Goal: Information Seeking & Learning: Learn about a topic

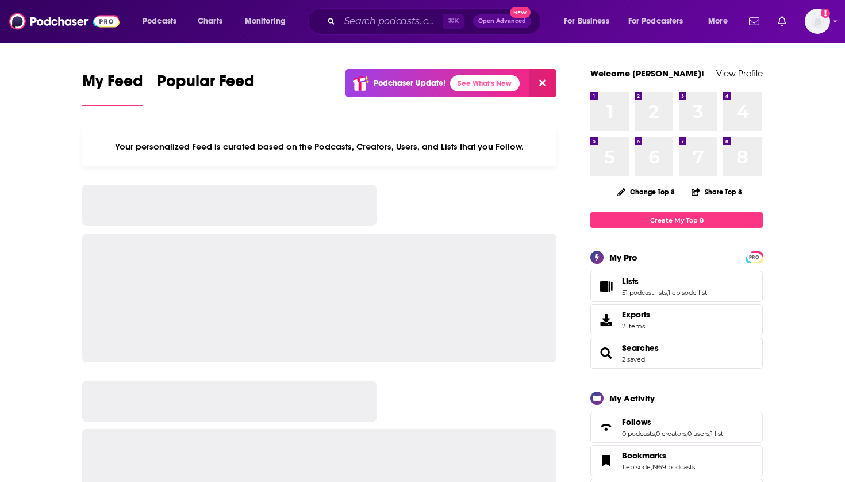
click at [631, 297] on link "51 podcast lists" at bounding box center [644, 293] width 45 height 8
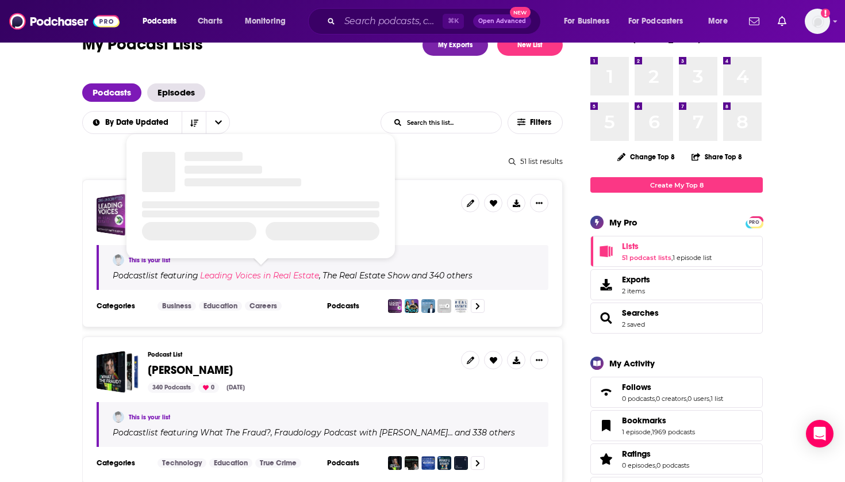
scroll to position [82, 0]
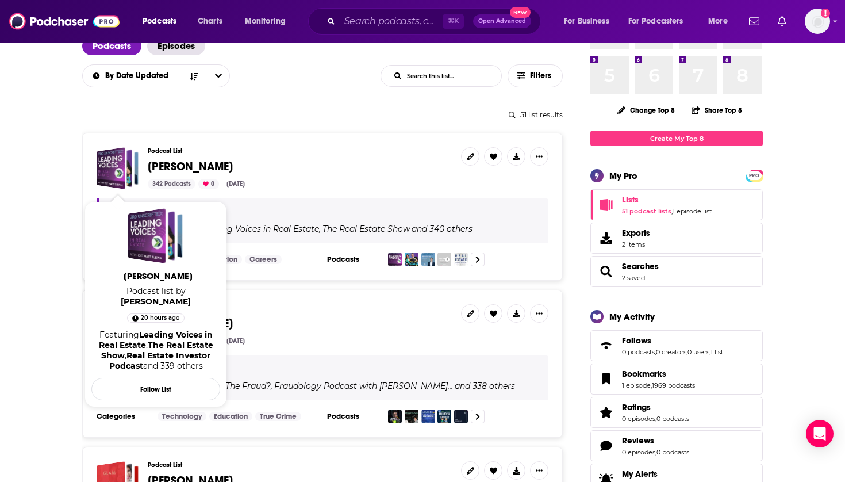
click at [151, 164] on span "[PERSON_NAME]" at bounding box center [190, 166] width 85 height 14
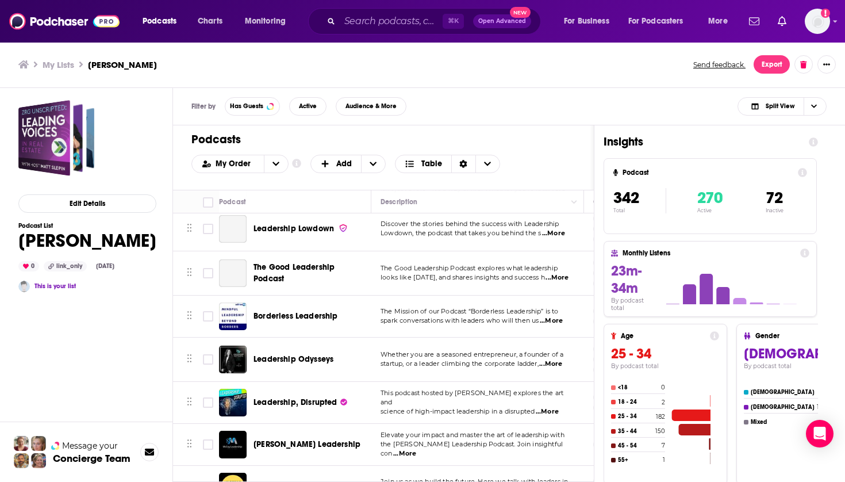
scroll to position [14320, 0]
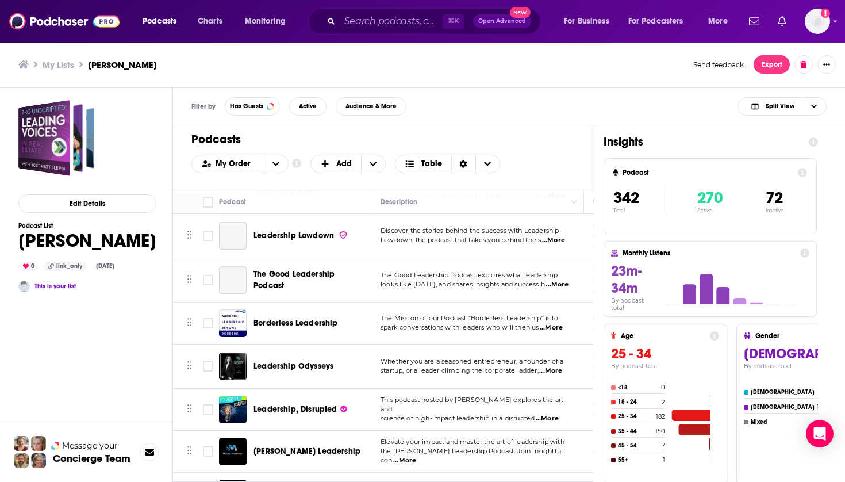
click at [283, 446] on span "[PERSON_NAME] Leadership" at bounding box center [307, 451] width 107 height 10
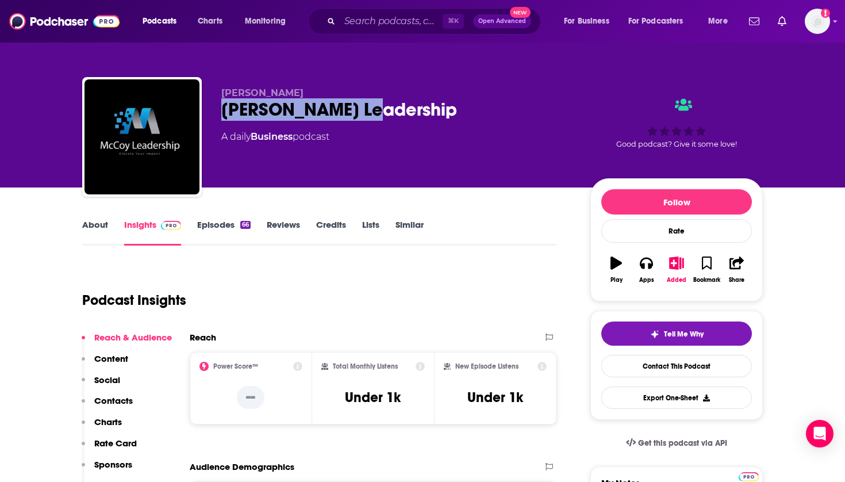
drag, startPoint x: 390, startPoint y: 110, endPoint x: 214, endPoint y: 109, distance: 176.0
click at [214, 109] on div "Amos McCoy McCoy Leadership A daily Business podcast Good podcast? Give it some…" at bounding box center [422, 139] width 681 height 124
copy h2 "[PERSON_NAME] Leadership"
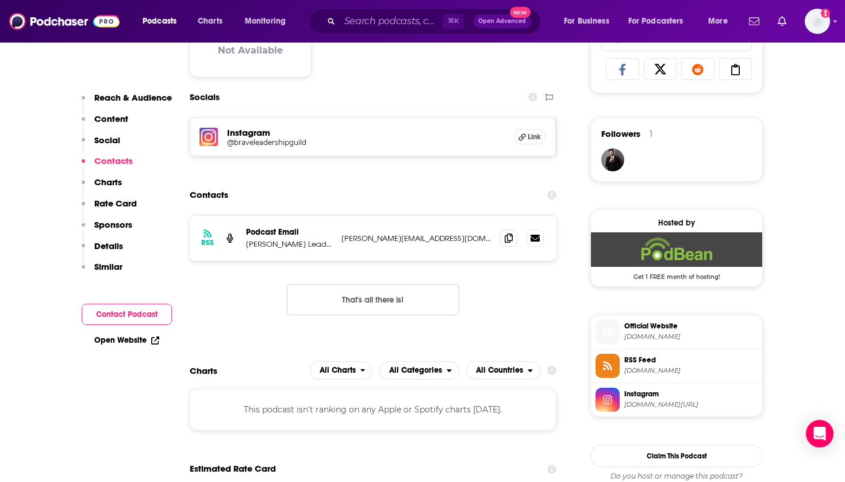
scroll to position [791, 0]
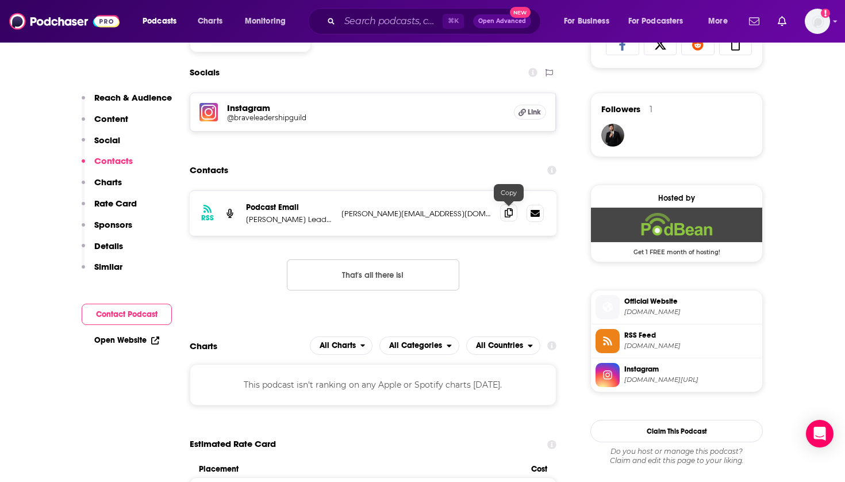
click at [510, 215] on icon at bounding box center [509, 212] width 8 height 9
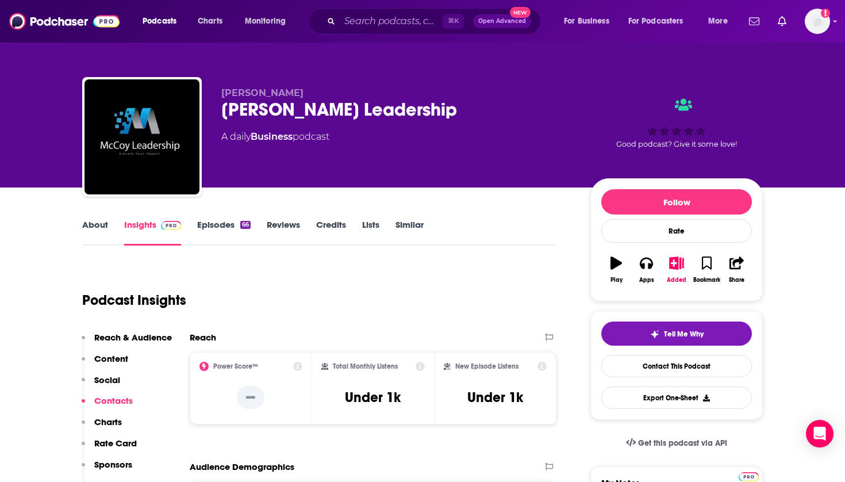
scroll to position [0, 0]
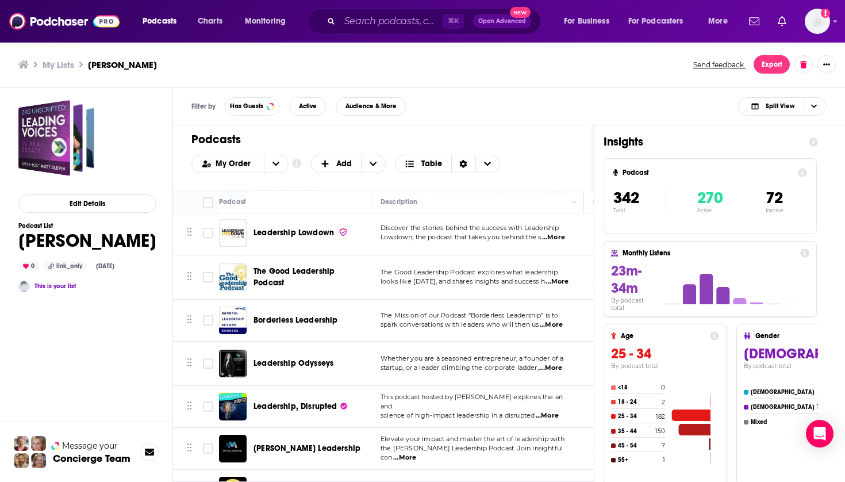
scroll to position [14333, 1]
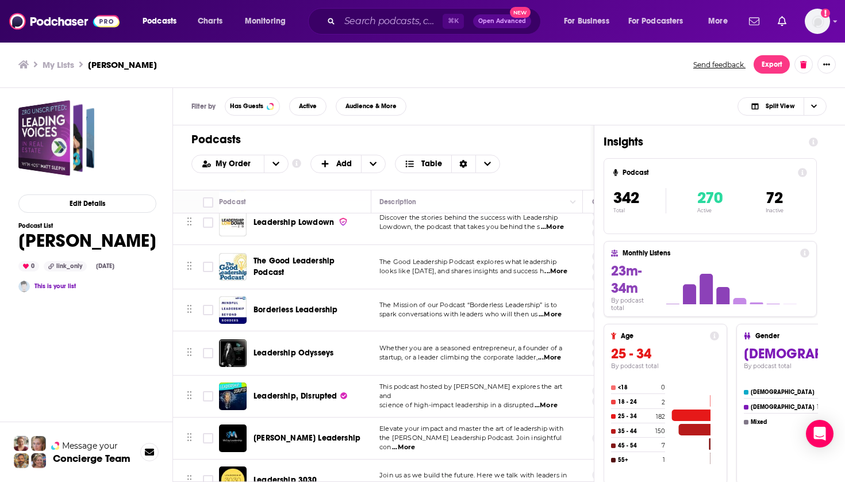
click at [289, 342] on div "Podcasts Charts Monitoring ⌘ K Open Advanced New For Business For Podcasters Mo…" at bounding box center [422, 241] width 845 height 482
click at [296, 475] on span "Leadership 3030" at bounding box center [286, 480] width 64 height 10
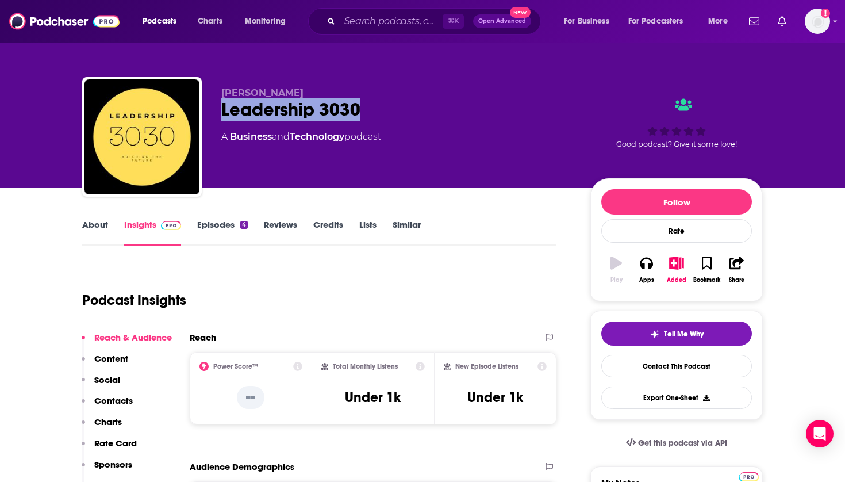
drag, startPoint x: 370, startPoint y: 114, endPoint x: 221, endPoint y: 110, distance: 148.4
click at [221, 110] on div "Leadership 3030" at bounding box center [396, 109] width 351 height 22
copy h2 "Leadership 3030"
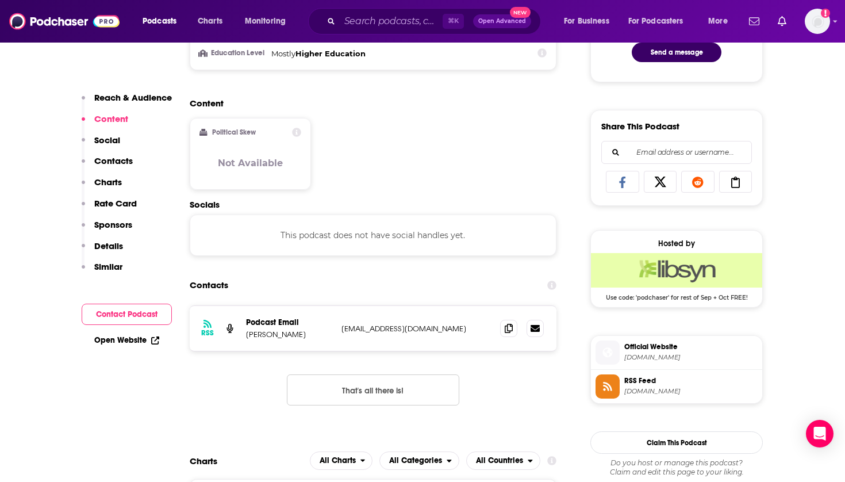
scroll to position [687, 0]
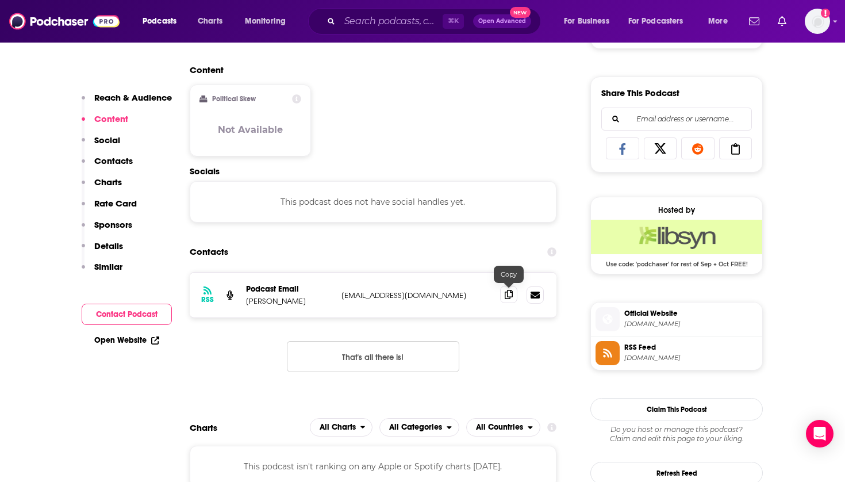
click at [510, 293] on icon at bounding box center [509, 294] width 8 height 9
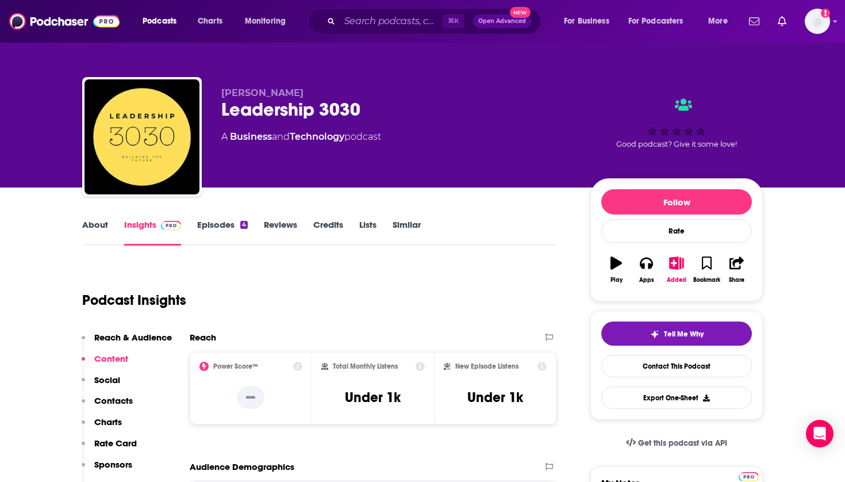
scroll to position [0, 0]
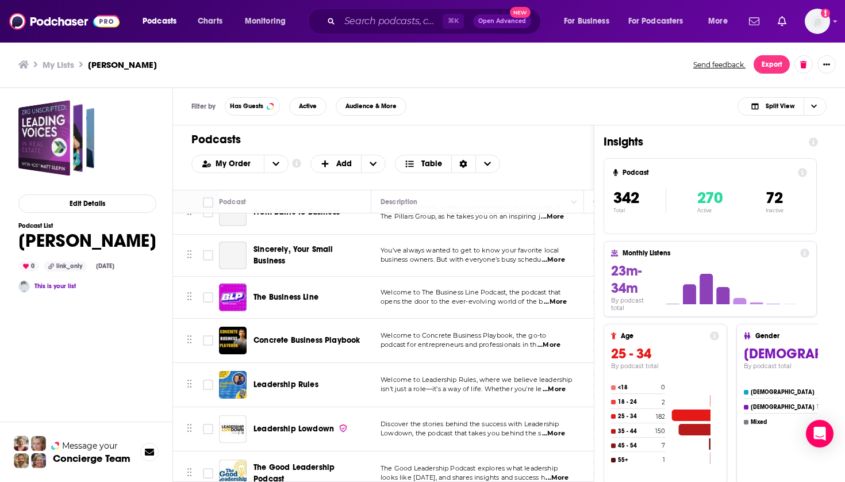
scroll to position [14424, 0]
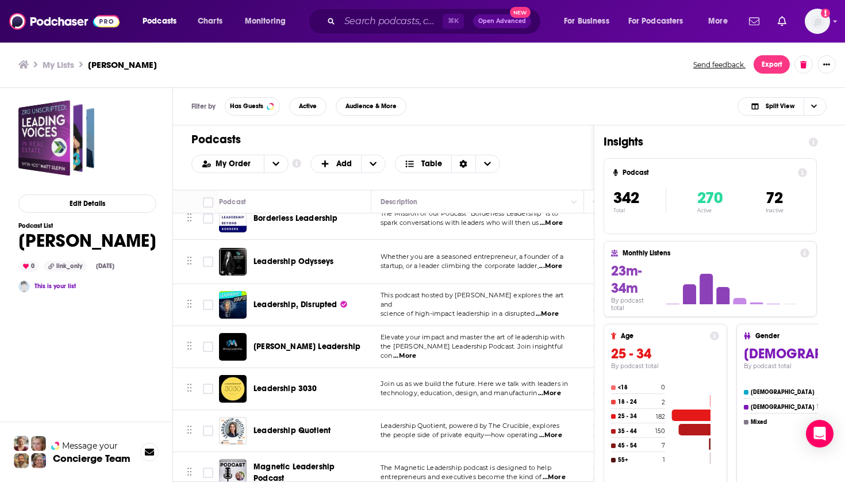
click at [311, 426] on span "Leadership Quotient" at bounding box center [292, 431] width 77 height 10
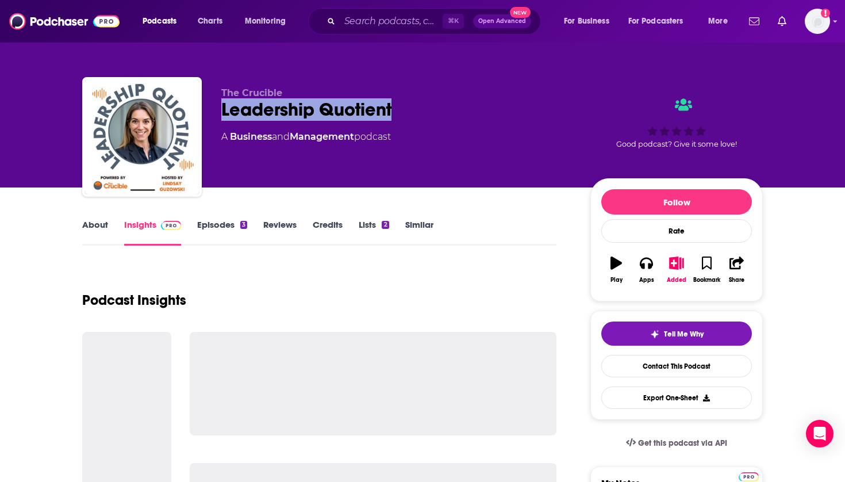
drag, startPoint x: 402, startPoint y: 115, endPoint x: 220, endPoint y: 112, distance: 181.7
click at [220, 112] on div "The Crucible Leadership Quotient A Business and Management podcast Good podcast…" at bounding box center [422, 139] width 681 height 124
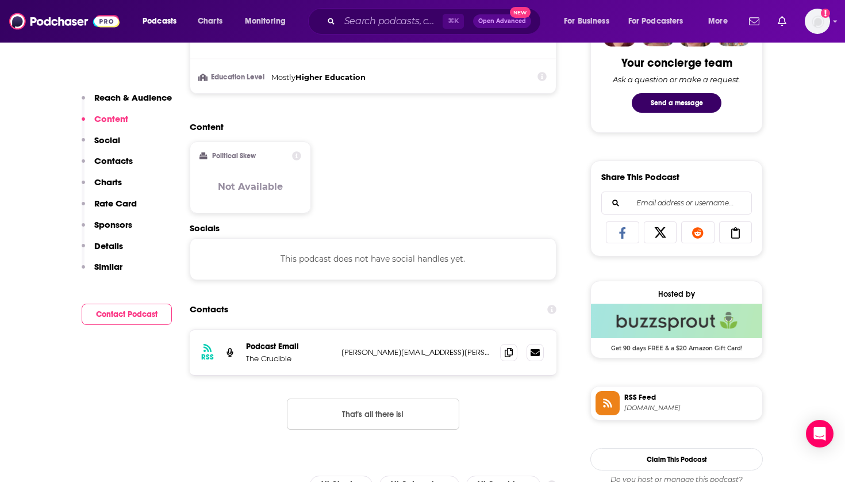
scroll to position [642, 0]
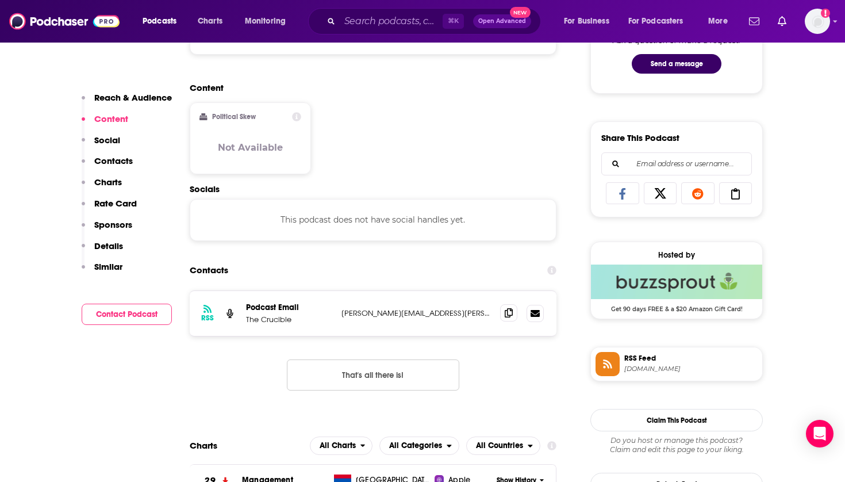
click at [509, 312] on icon at bounding box center [509, 312] width 8 height 9
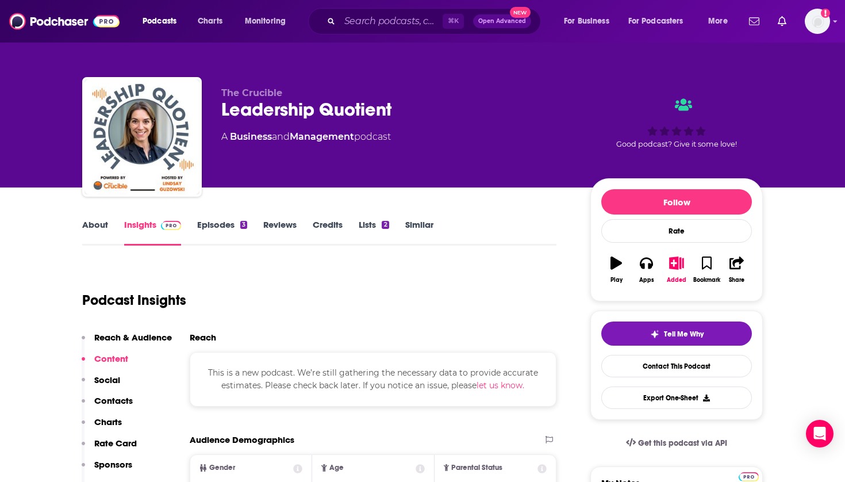
scroll to position [0, 0]
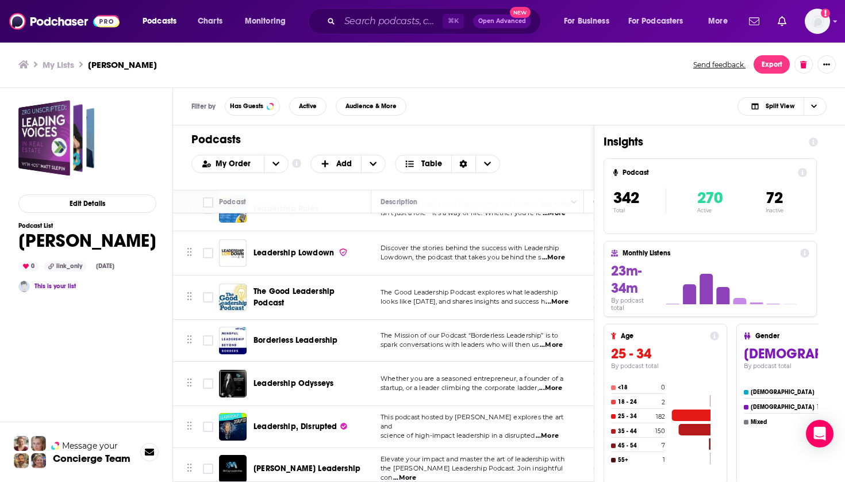
scroll to position [14383, 0]
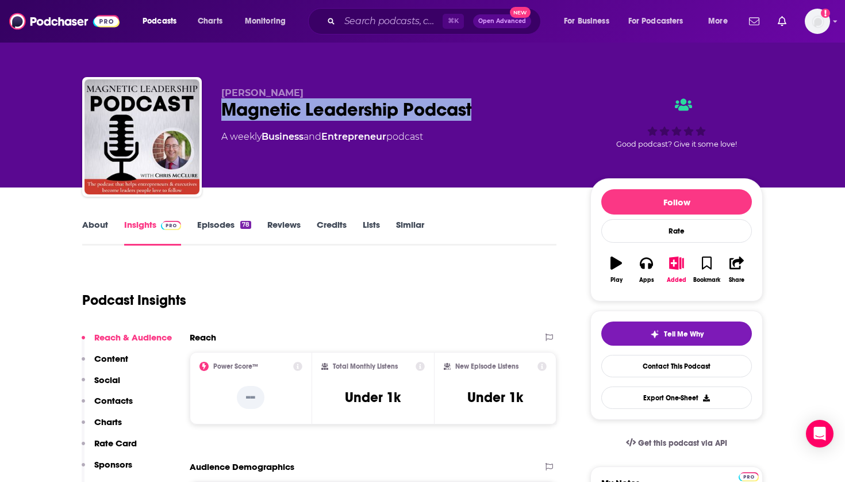
drag, startPoint x: 488, startPoint y: 105, endPoint x: 219, endPoint y: 108, distance: 269.7
click at [219, 108] on div "Chris McClure Magnetic Leadership Podcast A weekly Business and Entrepreneur po…" at bounding box center [422, 139] width 681 height 124
copy h2 "Magnetic Leadership Podcast"
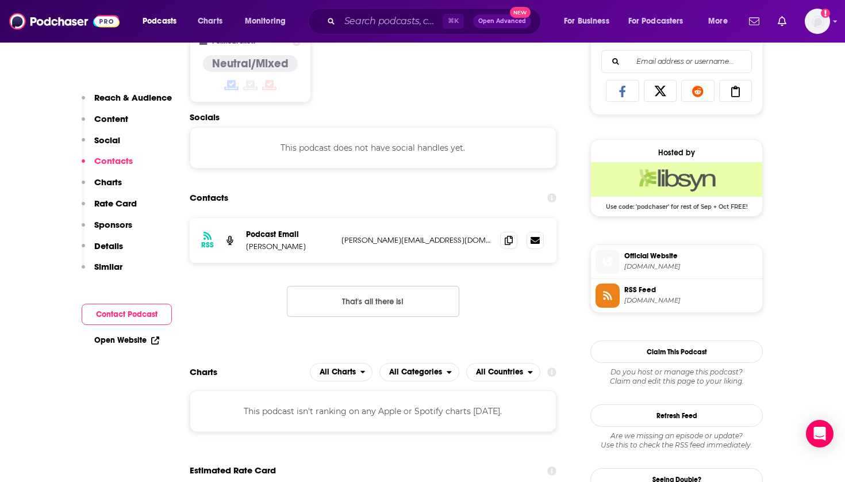
scroll to position [812, 0]
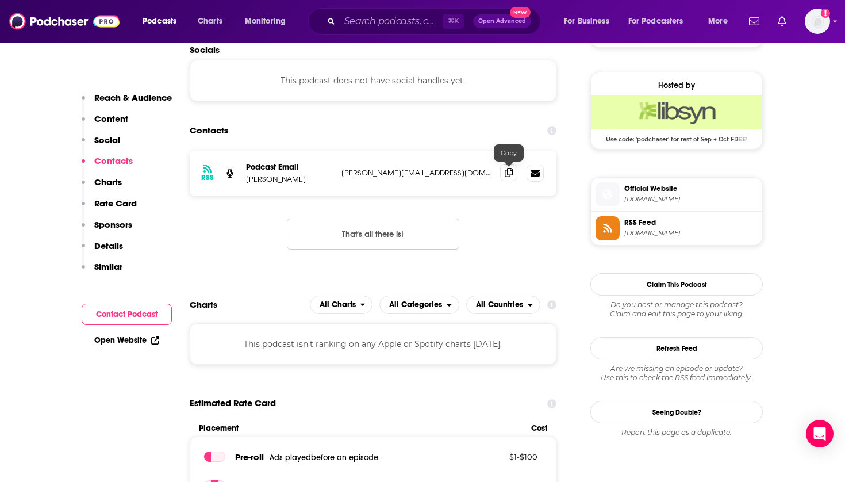
click at [511, 171] on icon at bounding box center [509, 172] width 8 height 9
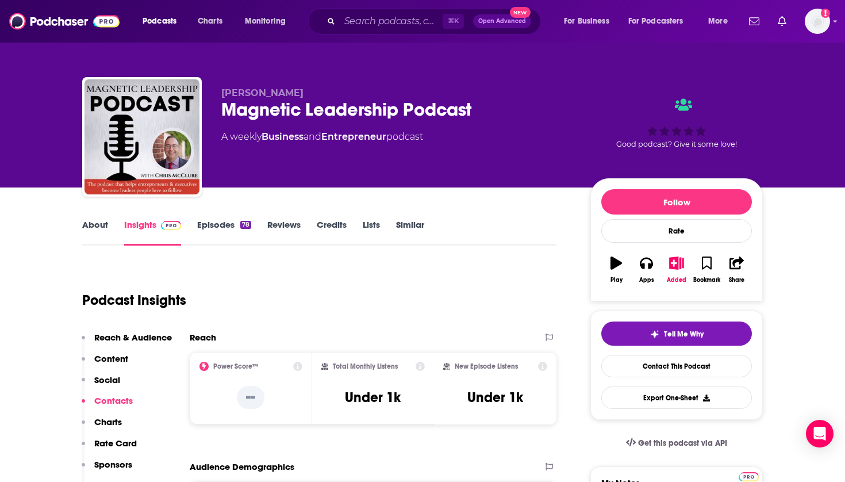
scroll to position [0, 0]
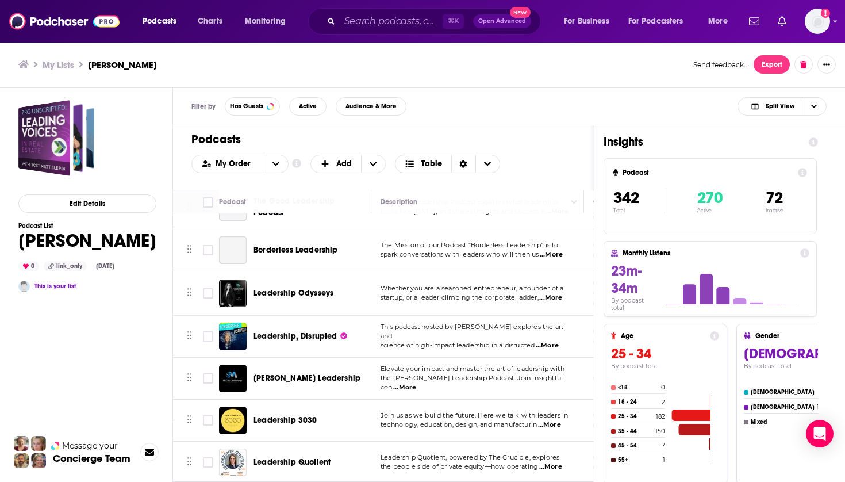
scroll to position [14405, 1]
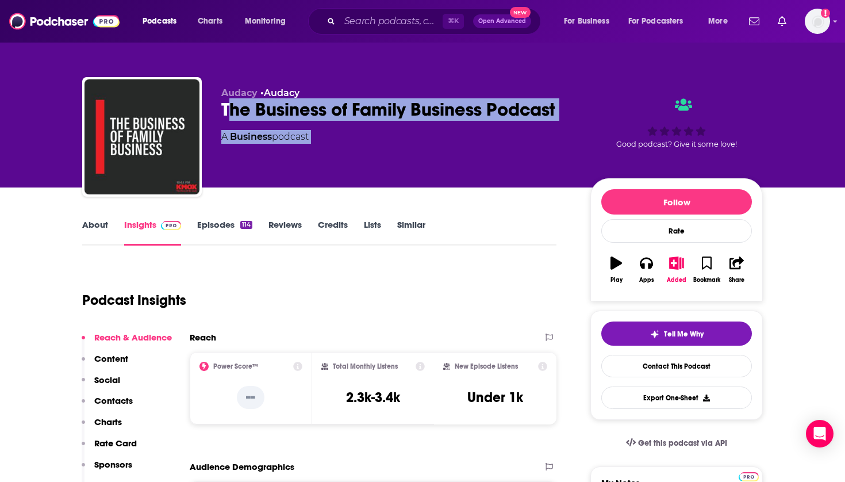
drag, startPoint x: 575, startPoint y: 110, endPoint x: 221, endPoint y: 106, distance: 353.7
click at [221, 106] on div "Audacy • Audacy The Business of Family Business Podcast A Business podcast Good…" at bounding box center [422, 139] width 681 height 124
click at [449, 141] on div "A Business podcast" at bounding box center [396, 137] width 351 height 14
drag, startPoint x: 577, startPoint y: 116, endPoint x: 222, endPoint y: 111, distance: 354.8
click at [222, 111] on div "Audacy • Audacy The Business of Family Business Podcast A Business podcast Good…" at bounding box center [492, 139] width 542 height 104
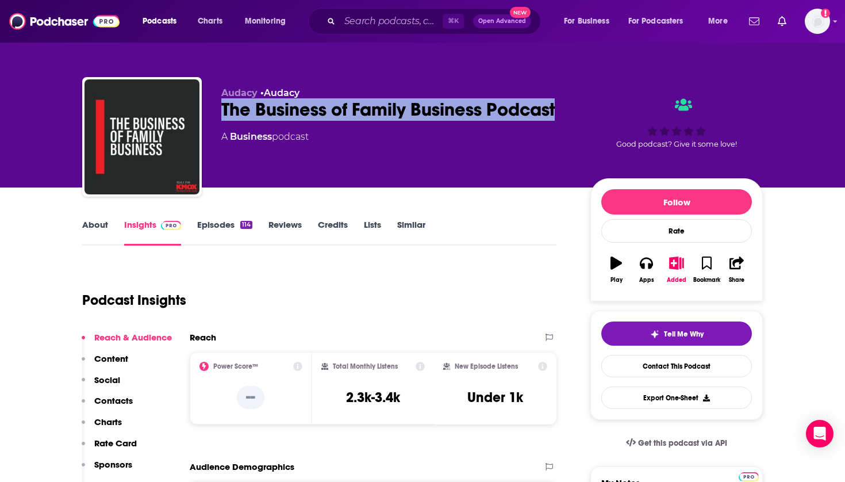
copy h2 "The Business of Family Business Podcast"
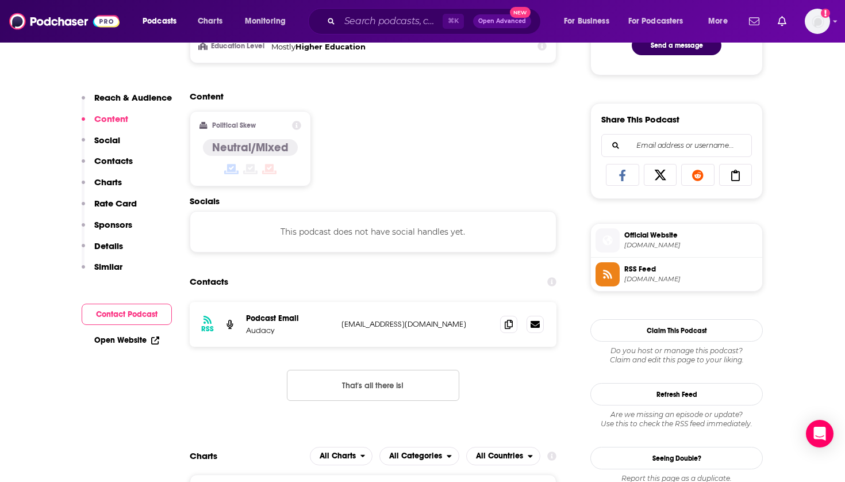
scroll to position [665, 0]
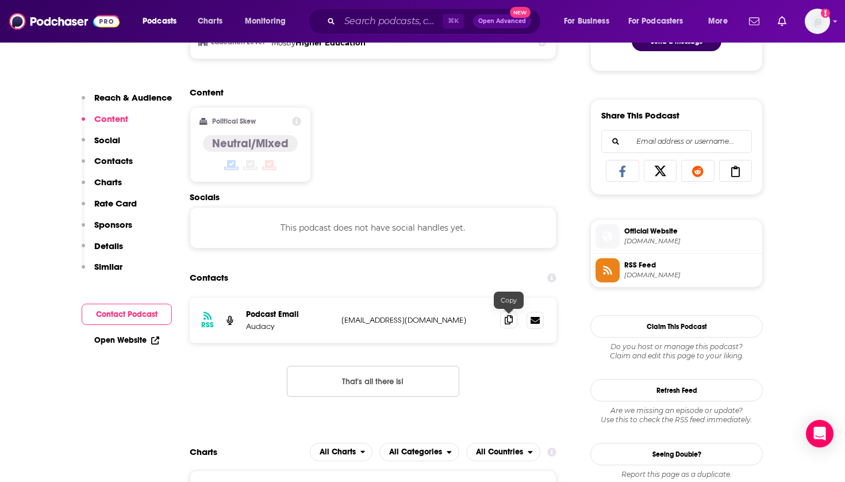
click at [507, 322] on icon at bounding box center [509, 319] width 8 height 9
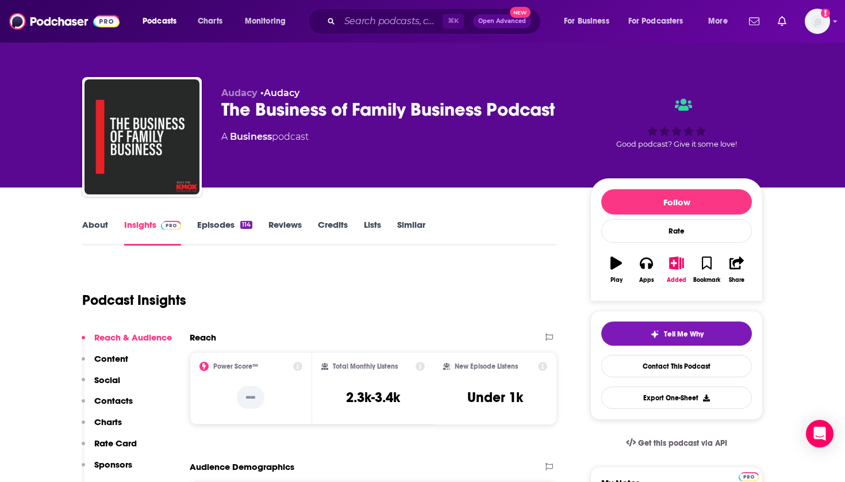
scroll to position [0, 0]
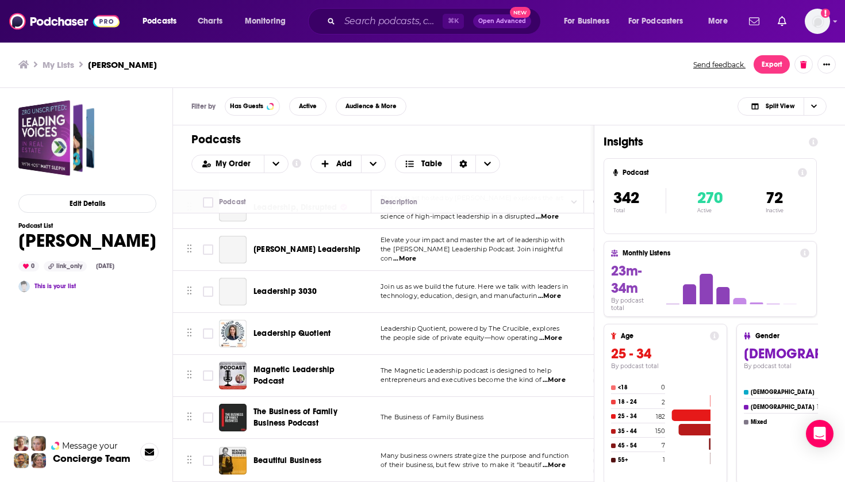
scroll to position [14488, 0]
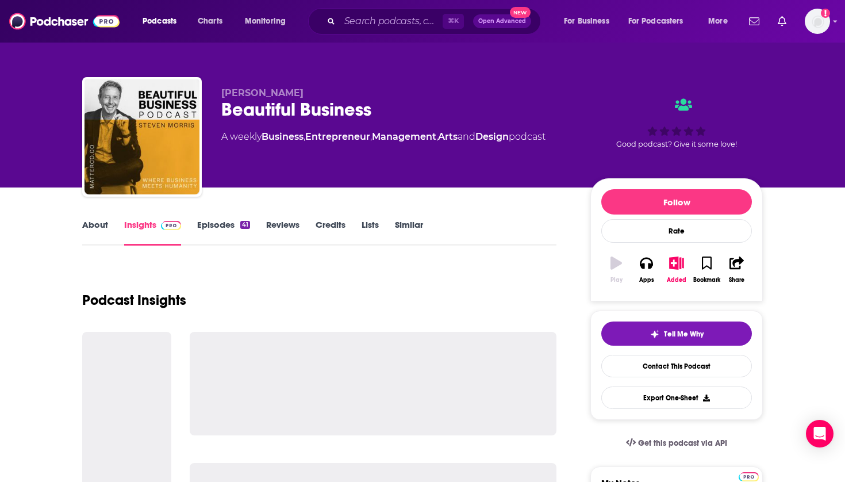
click at [306, 353] on div at bounding box center [373, 384] width 367 height 104
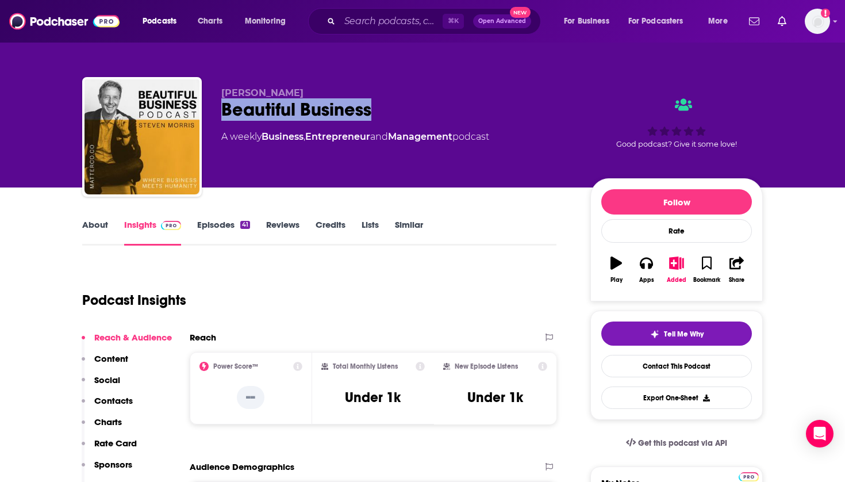
drag, startPoint x: 385, startPoint y: 113, endPoint x: 219, endPoint y: 109, distance: 166.2
click at [219, 109] on div "[PERSON_NAME] Beautiful Business A weekly Business , Entrepreneur and Managemen…" at bounding box center [422, 139] width 681 height 124
copy h2 "Beautiful Business"
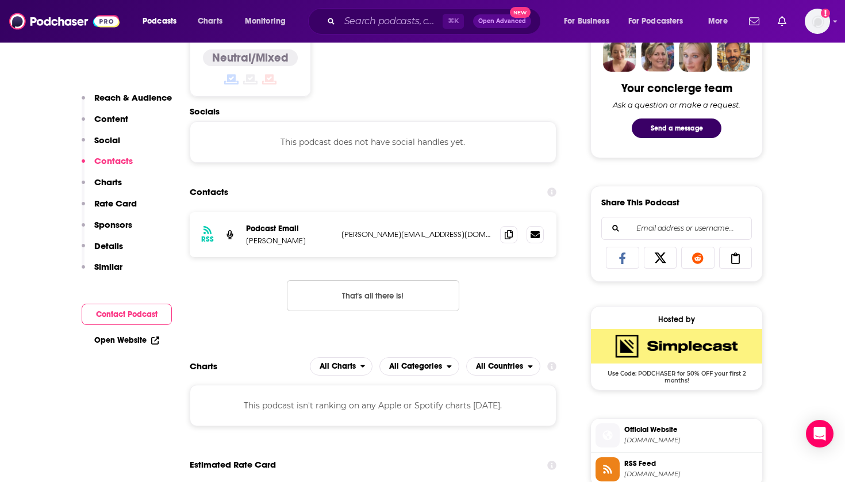
scroll to position [578, 0]
click at [511, 240] on span at bounding box center [508, 233] width 17 height 17
